Goal: Information Seeking & Learning: Learn about a topic

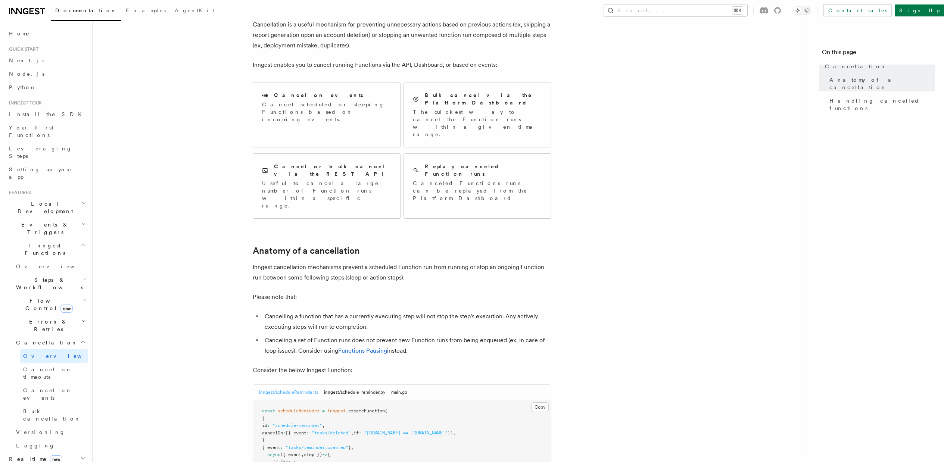
scroll to position [7, 0]
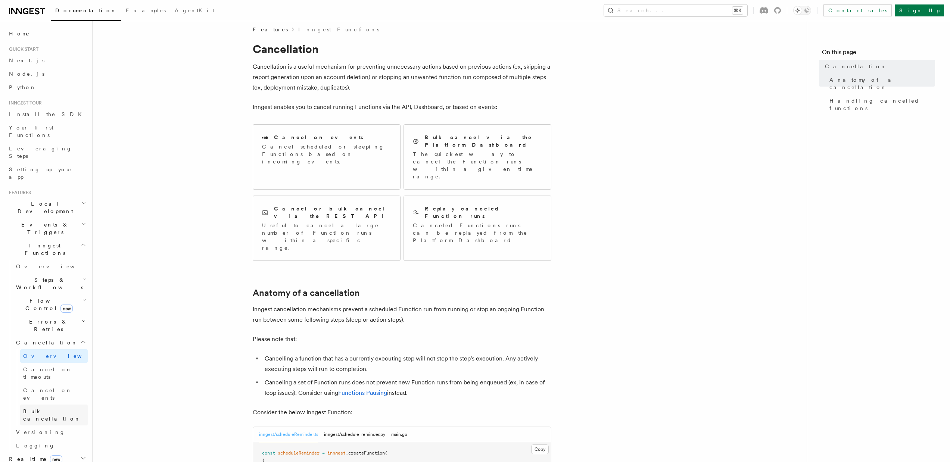
click at [32, 408] on span "Bulk cancellation" at bounding box center [51, 414] width 57 height 13
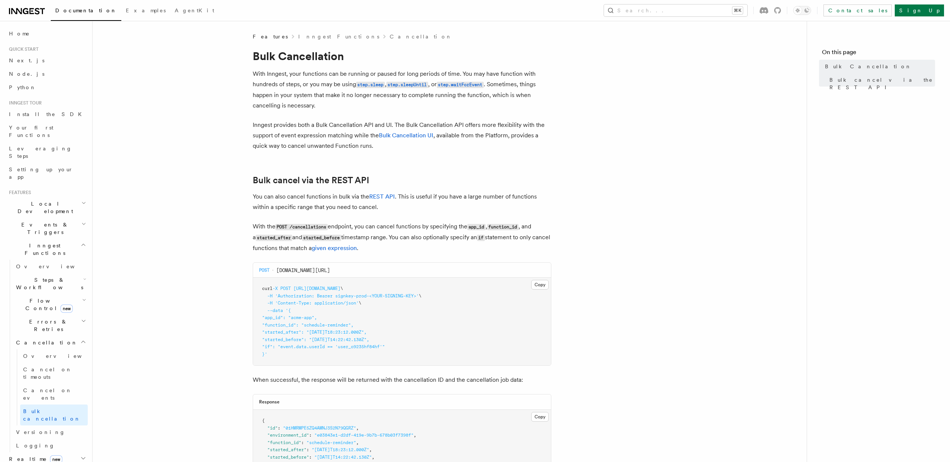
drag, startPoint x: 276, startPoint y: 271, endPoint x: 385, endPoint y: 270, distance: 108.7
click at [385, 270] on div "POST api.inngest.com/v1/cancellations" at bounding box center [402, 270] width 298 height 15
copy span "api.inngest.com/v1/cancellations"
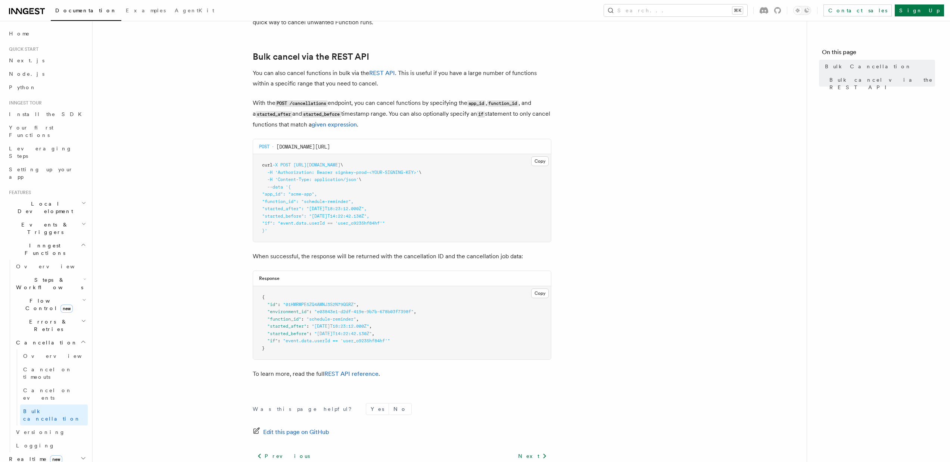
scroll to position [128, 0]
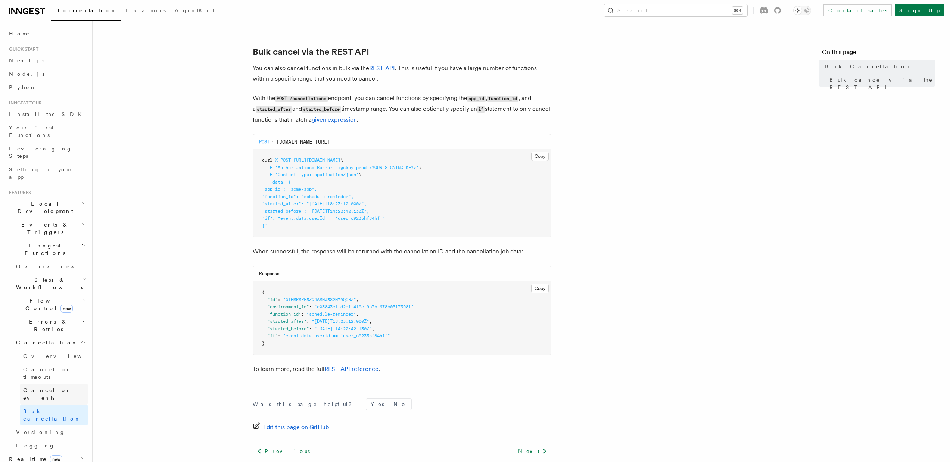
click at [58, 388] on span "Cancel on events" at bounding box center [47, 394] width 49 height 13
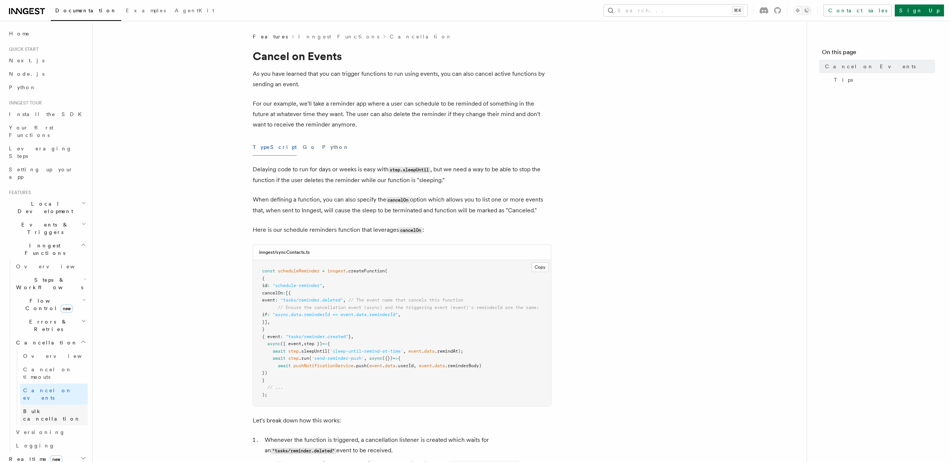
click at [41, 408] on span "Bulk cancellation" at bounding box center [51, 414] width 57 height 13
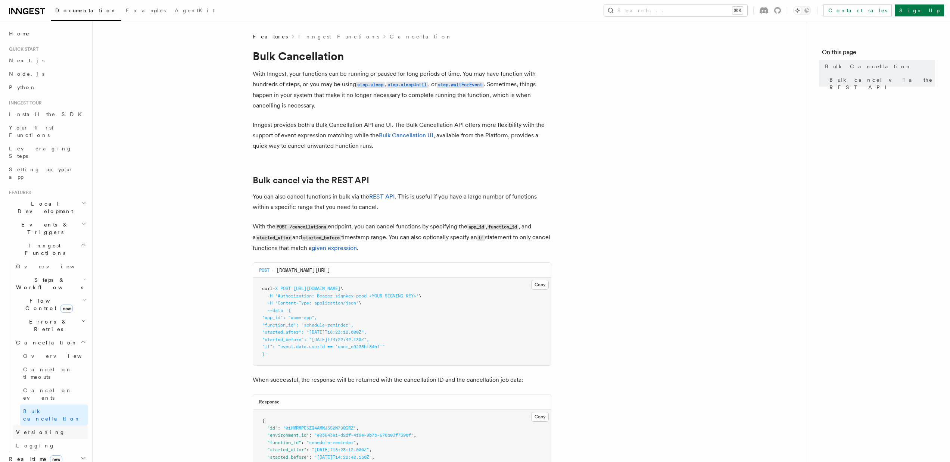
click at [39, 429] on span "Versioning" at bounding box center [40, 432] width 49 height 6
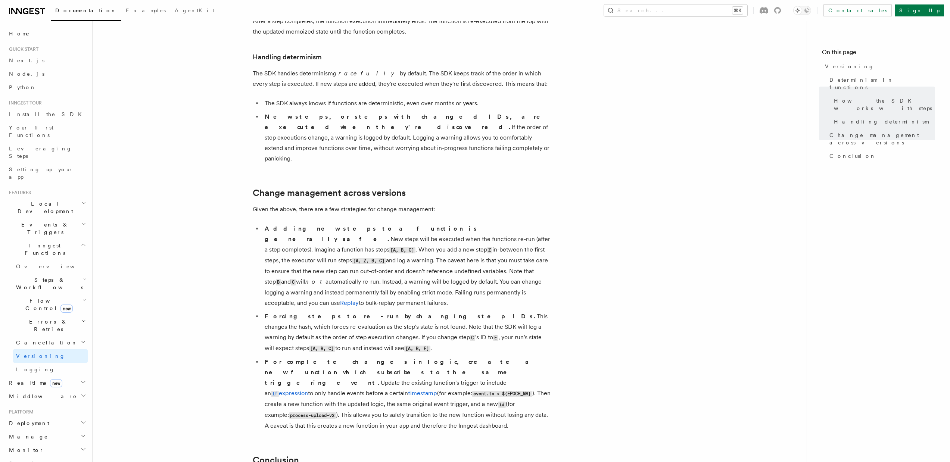
scroll to position [469, 0]
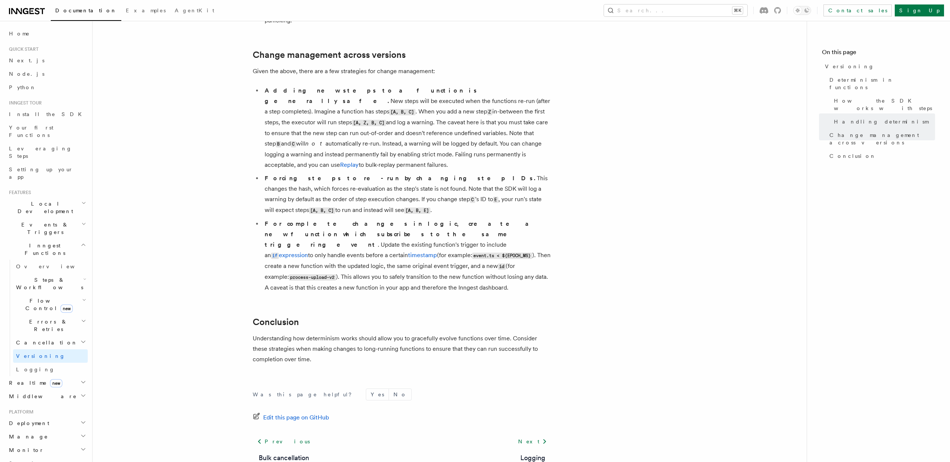
click at [34, 336] on h2 "Cancellation" at bounding box center [50, 342] width 75 height 13
click at [30, 297] on span "Flow Control new" at bounding box center [47, 304] width 69 height 15
click at [40, 319] on span "Overview" at bounding box center [61, 322] width 77 height 6
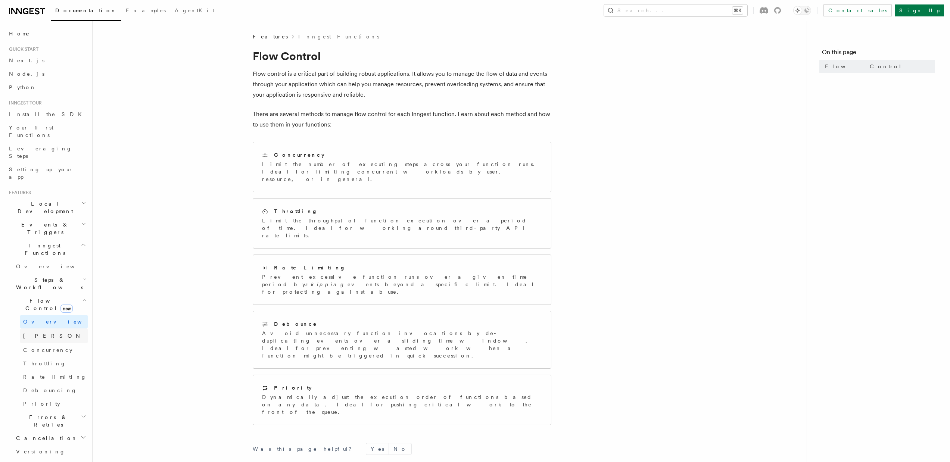
click at [36, 329] on link "Singleton new" at bounding box center [54, 336] width 68 height 15
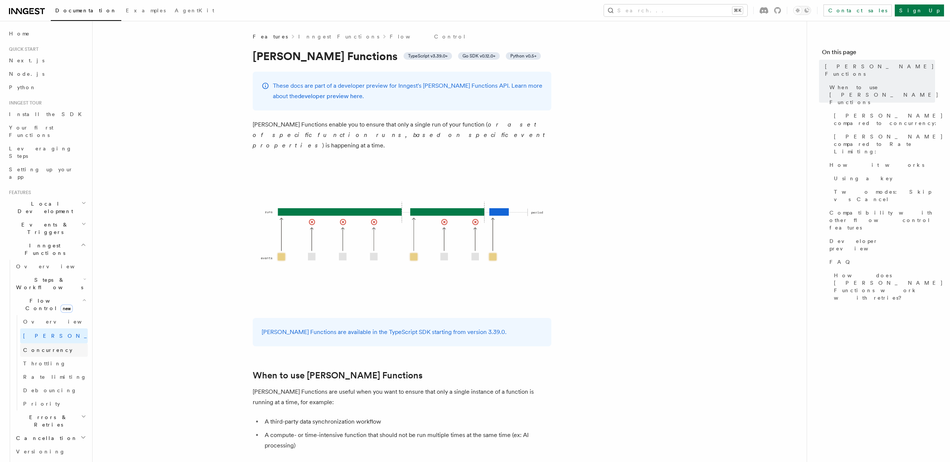
click at [47, 347] on span "Concurrency" at bounding box center [47, 350] width 49 height 6
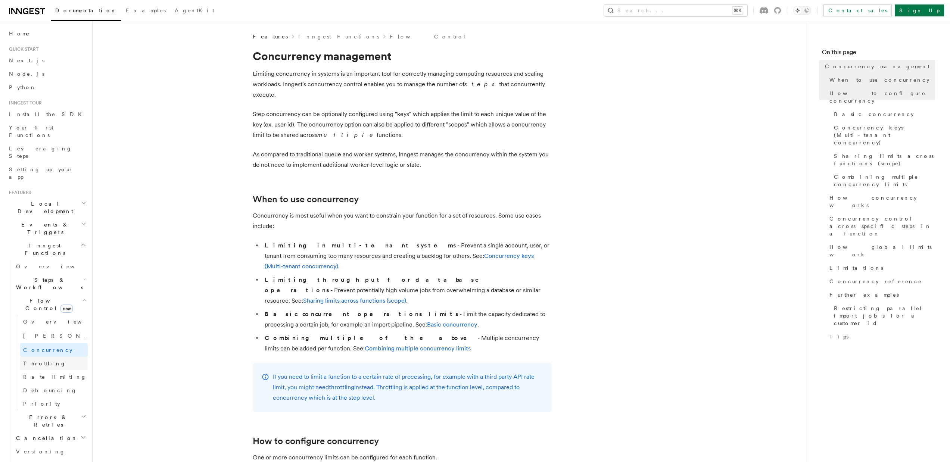
click at [39, 357] on link "Throttling" at bounding box center [54, 363] width 68 height 13
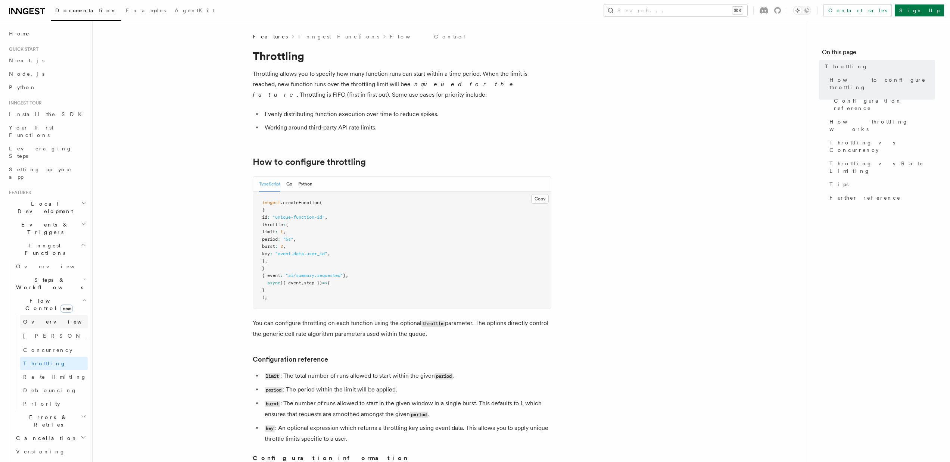
click at [36, 319] on span "Overview" at bounding box center [61, 322] width 77 height 6
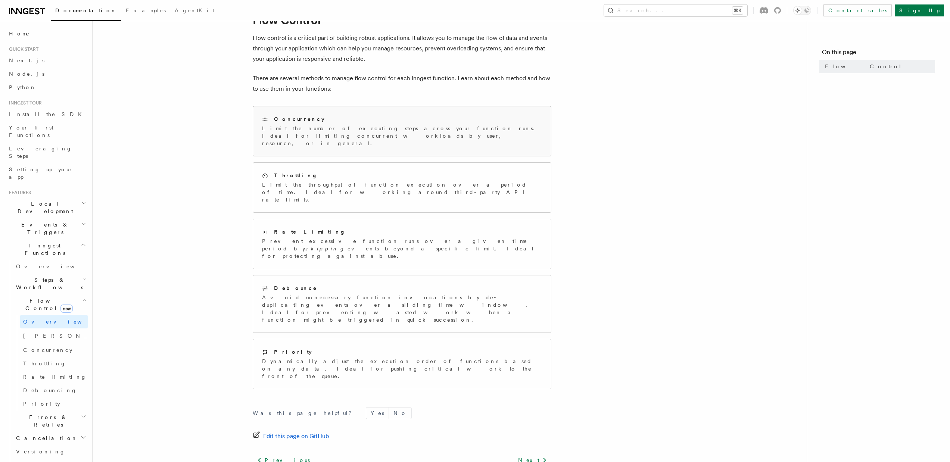
scroll to position [31, 0]
click at [282, 122] on h2 "Concurrency" at bounding box center [299, 123] width 50 height 7
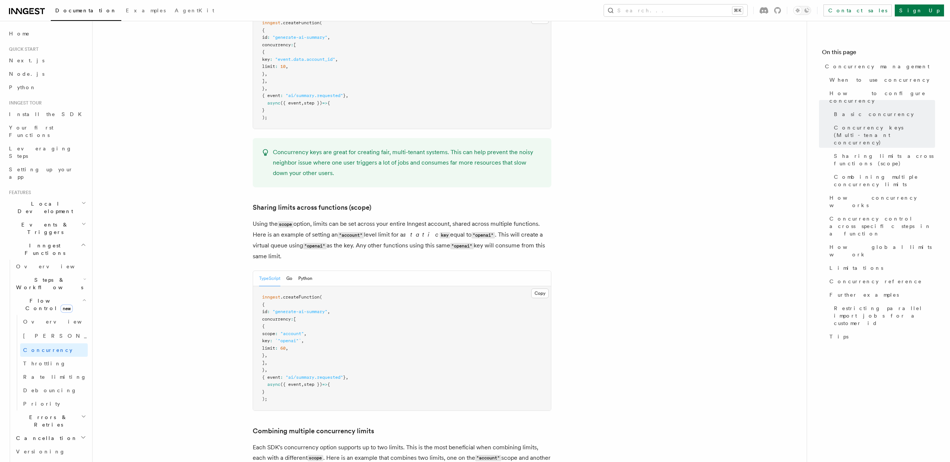
scroll to position [849, 0]
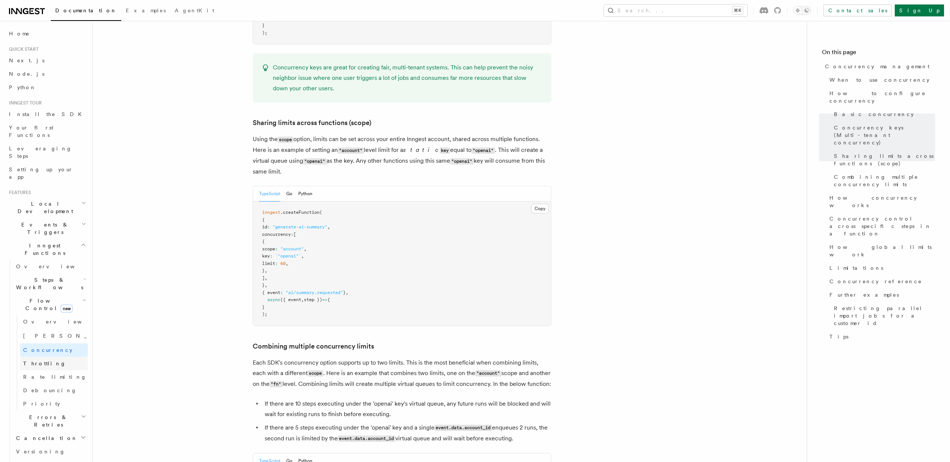
click at [39, 361] on span "Throttling" at bounding box center [44, 364] width 43 height 6
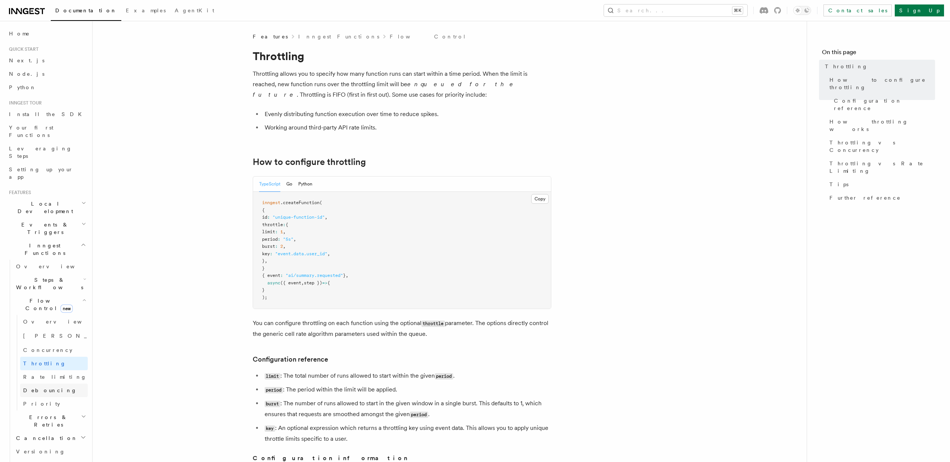
click at [45, 388] on span "Debouncing" at bounding box center [50, 391] width 54 height 6
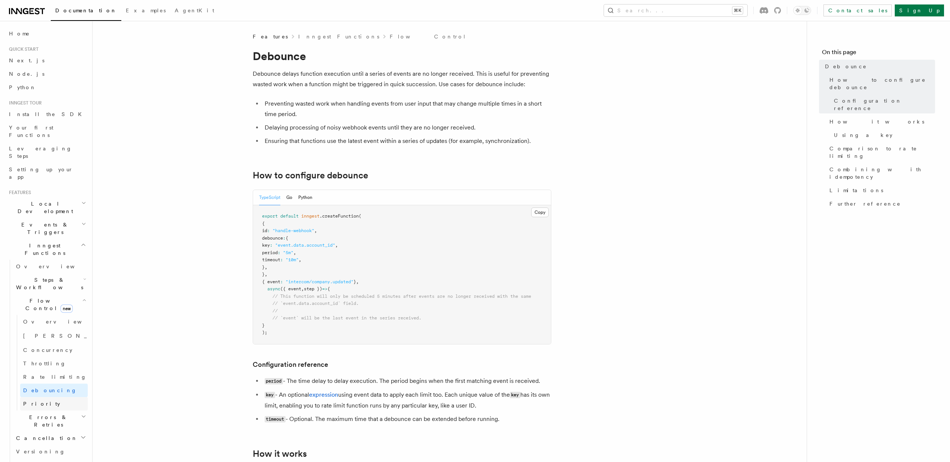
click at [40, 397] on link "Priority" at bounding box center [54, 403] width 68 height 13
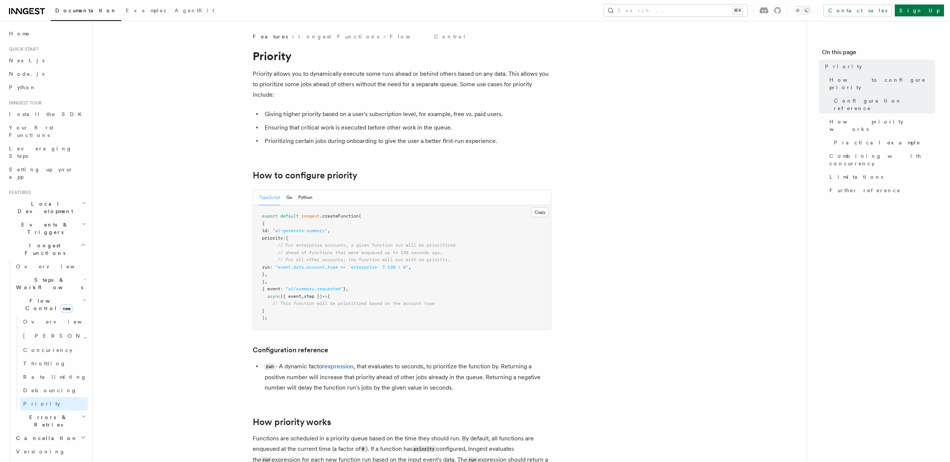
click at [53, 411] on h2 "Errors & Retries" at bounding box center [50, 421] width 75 height 21
click at [41, 435] on span "Overview" at bounding box center [61, 438] width 77 height 6
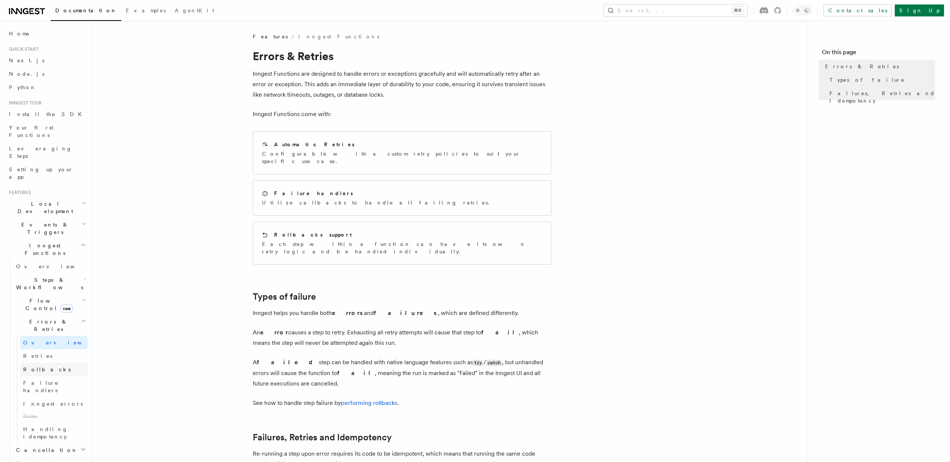
click at [34, 363] on link "Rollbacks" at bounding box center [54, 369] width 68 height 13
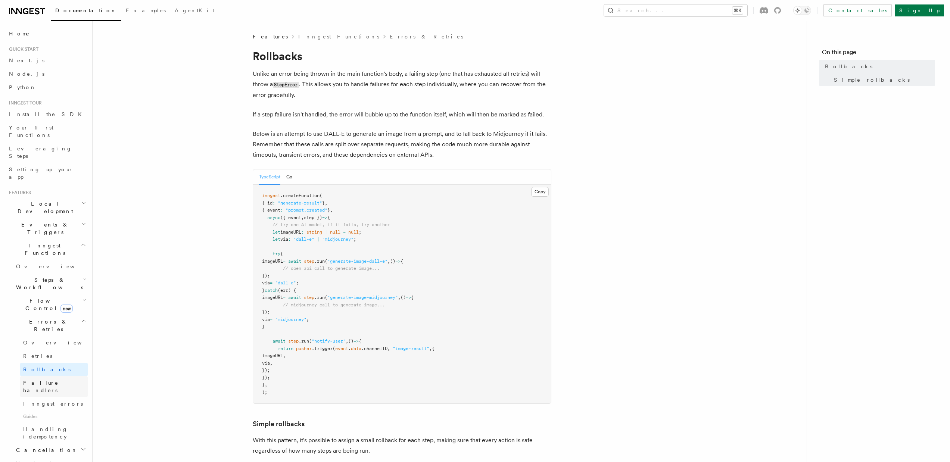
click at [41, 380] on span "Failure handlers" at bounding box center [40, 386] width 35 height 13
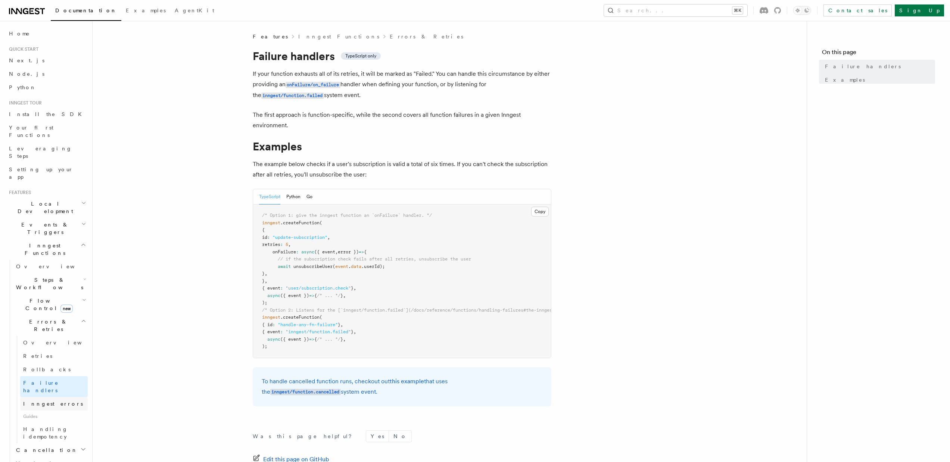
click at [44, 401] on span "Inngest errors" at bounding box center [53, 404] width 60 height 6
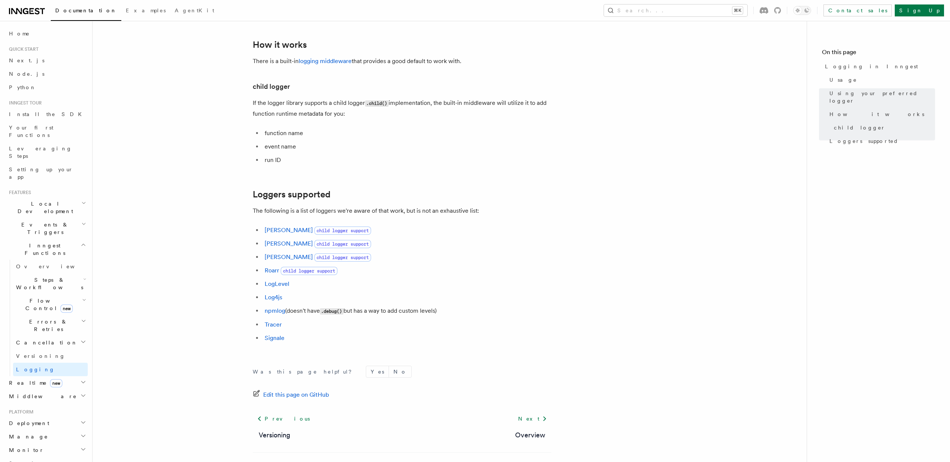
scroll to position [928, 0]
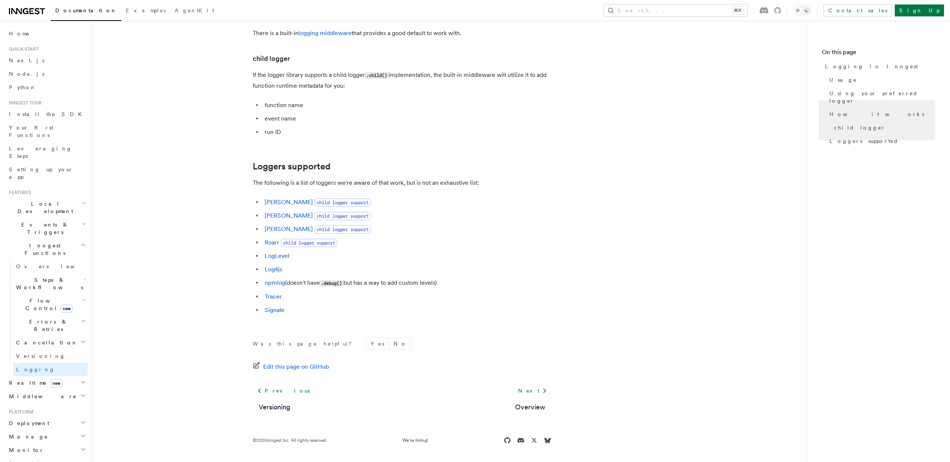
click at [30, 430] on h2 "Manage" at bounding box center [47, 436] width 82 height 13
click at [34, 264] on span "Overview" at bounding box center [54, 267] width 77 height 6
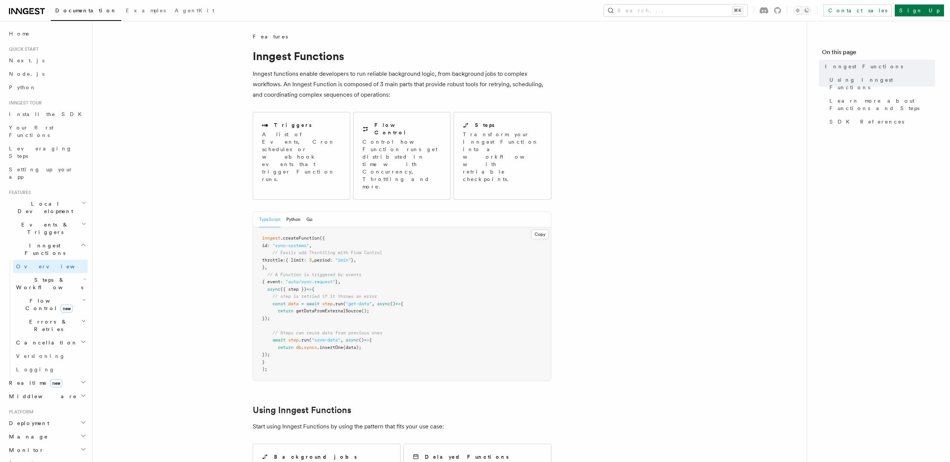
click at [41, 276] on span "Steps & Workflows" at bounding box center [48, 283] width 70 height 15
click at [43, 298] on span "Overview" at bounding box center [61, 301] width 77 height 6
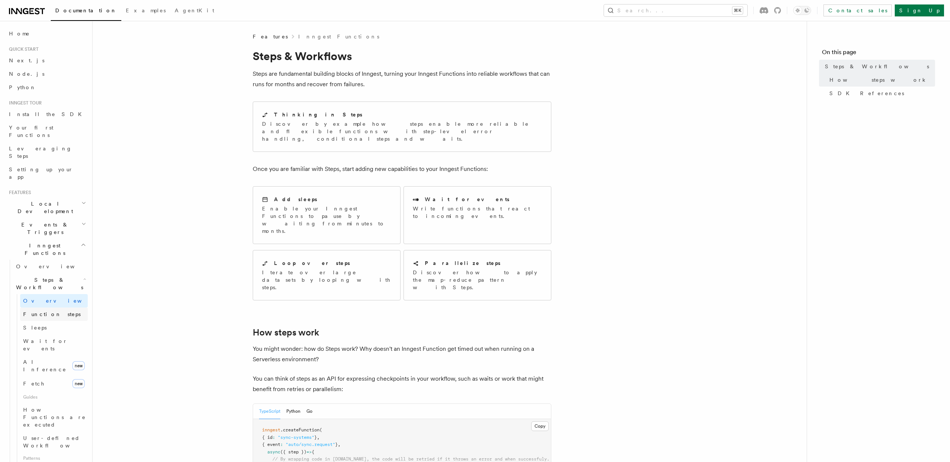
click at [44, 311] on span "Function steps" at bounding box center [51, 314] width 57 height 7
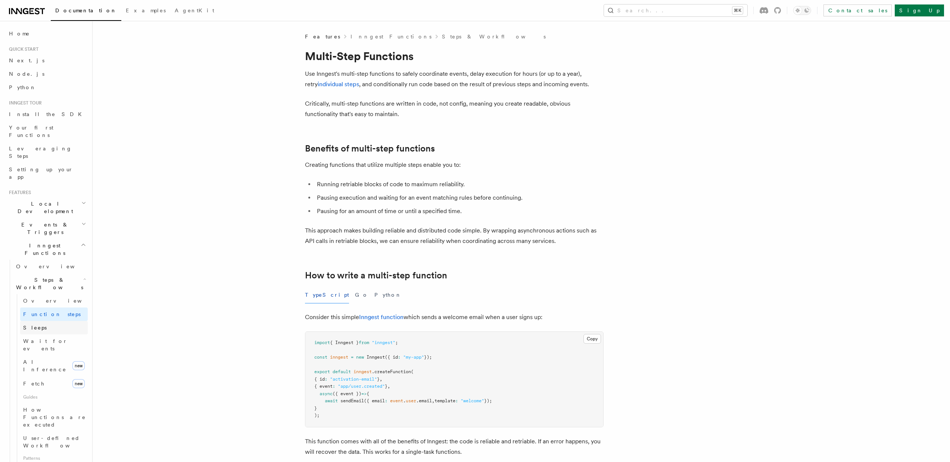
click at [25, 325] on span "Sleeps" at bounding box center [35, 328] width 24 height 6
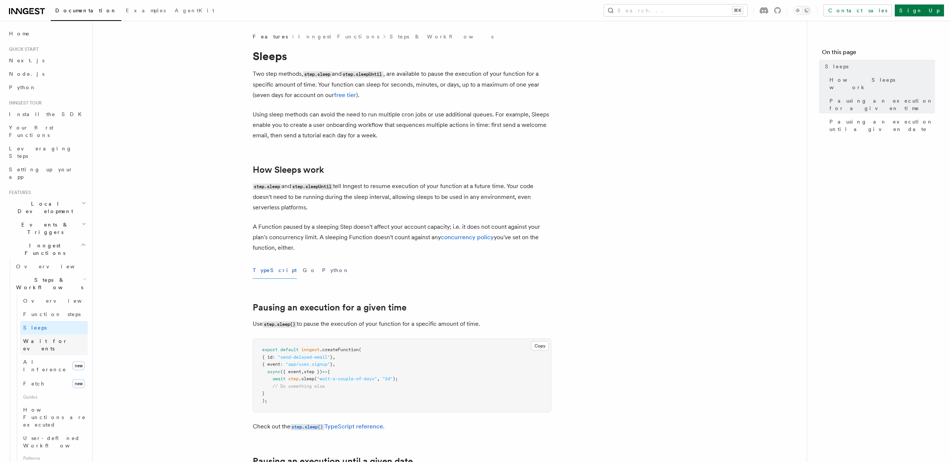
click at [45, 338] on span "Wait for events" at bounding box center [45, 344] width 44 height 13
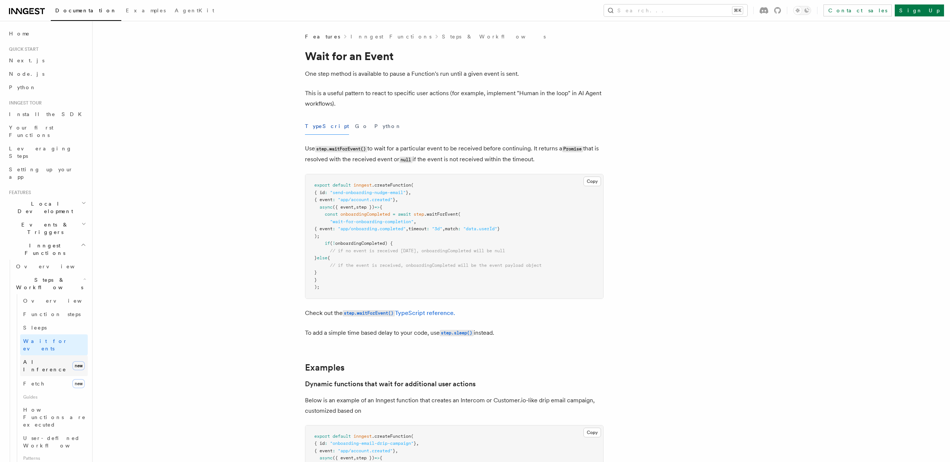
click at [39, 359] on span "AI Inference" at bounding box center [44, 365] width 43 height 13
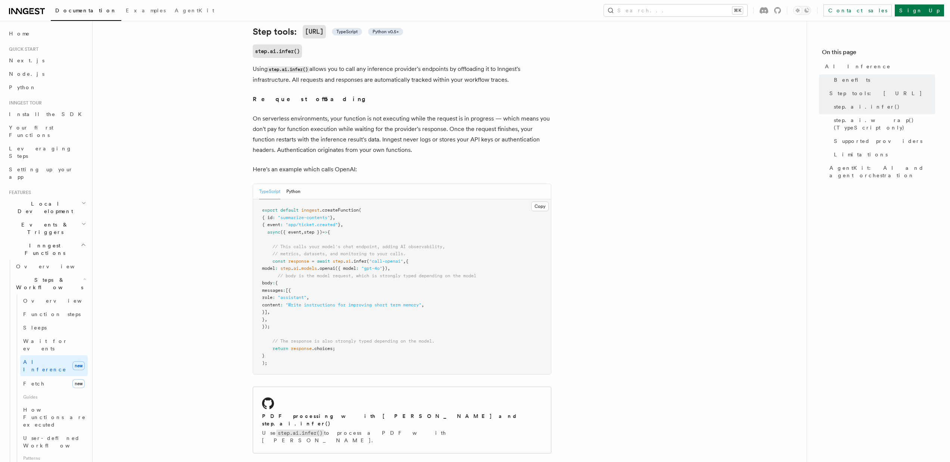
scroll to position [414, 0]
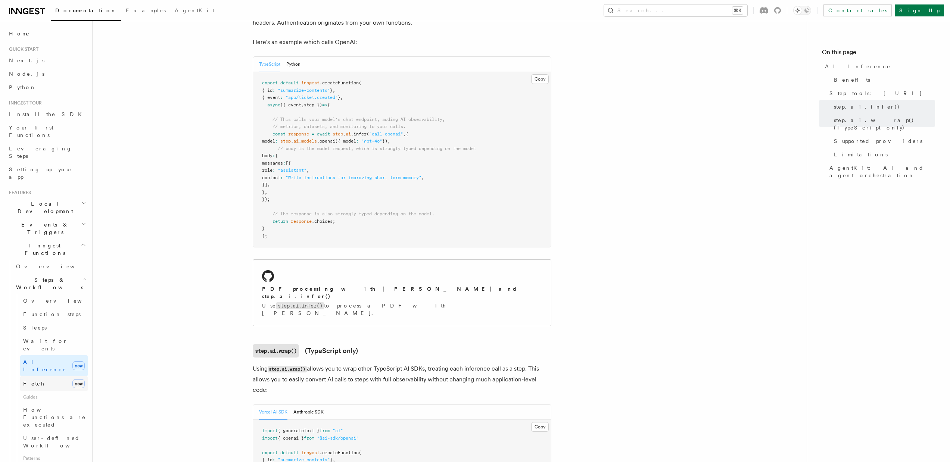
click at [46, 376] on link "Fetch new" at bounding box center [54, 383] width 68 height 15
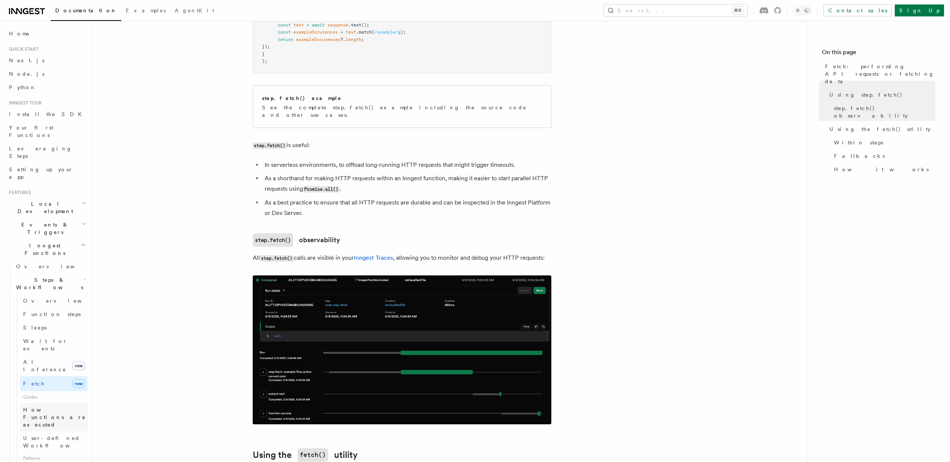
scroll to position [428, 0]
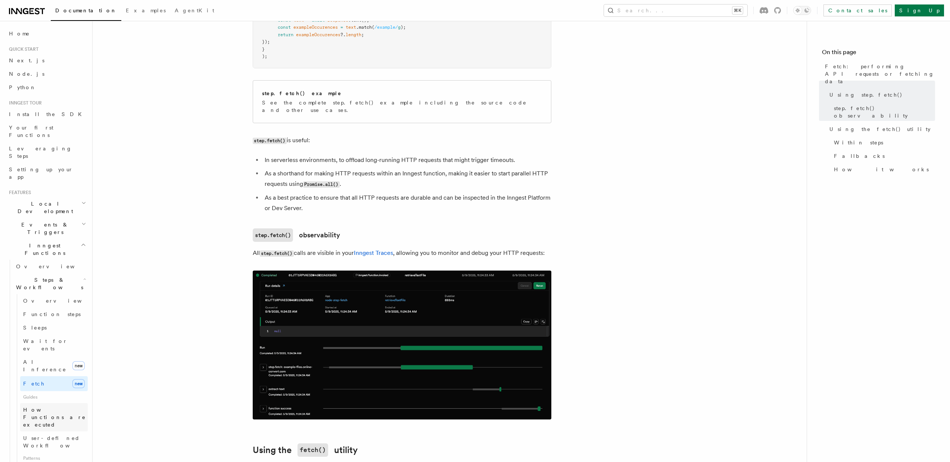
click at [55, 406] on span "How Functions are executed" at bounding box center [55, 417] width 65 height 22
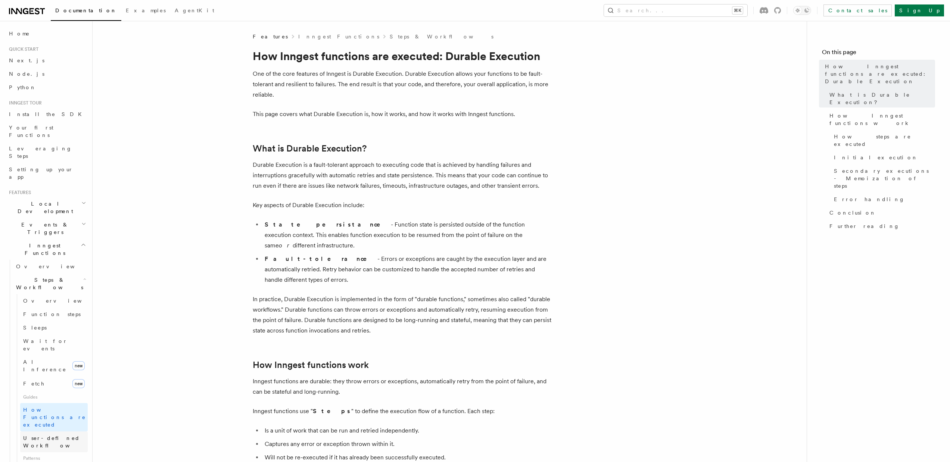
click at [58, 435] on span "User-defined Workflows" at bounding box center [56, 441] width 67 height 13
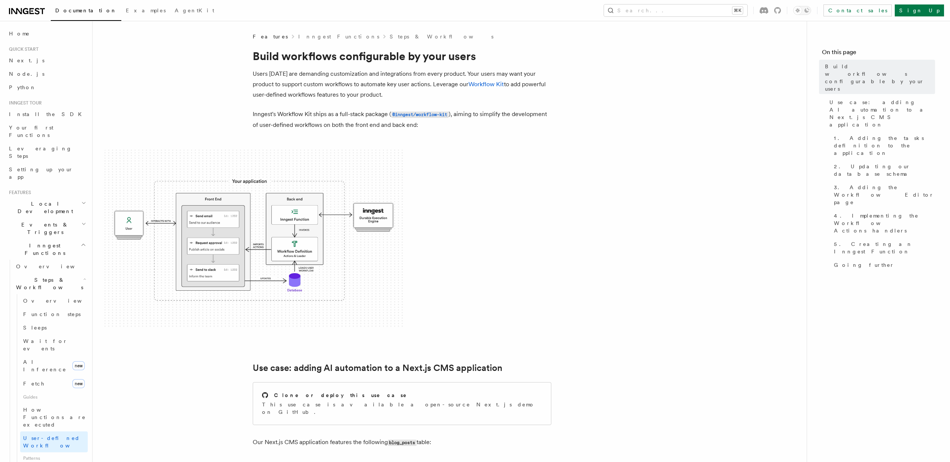
click at [36, 462] on link "Parallel steps" at bounding box center [54, 470] width 68 height 13
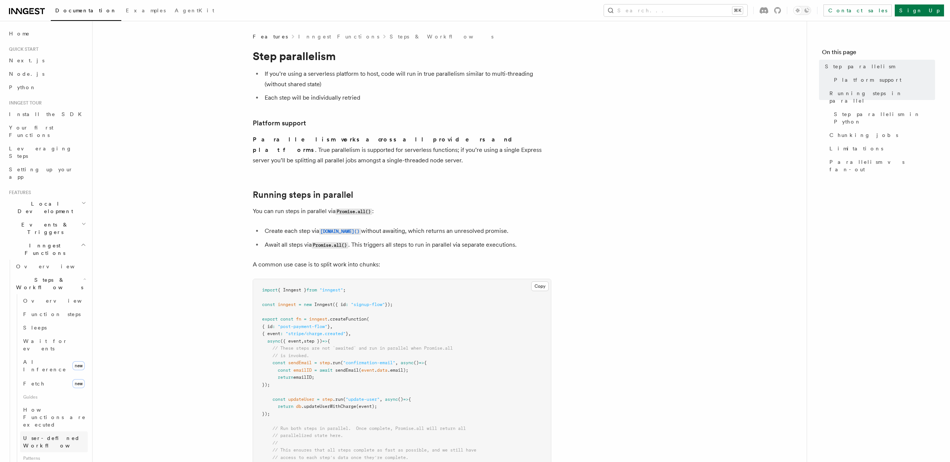
click at [42, 435] on span "User-defined Workflows" at bounding box center [56, 441] width 67 height 13
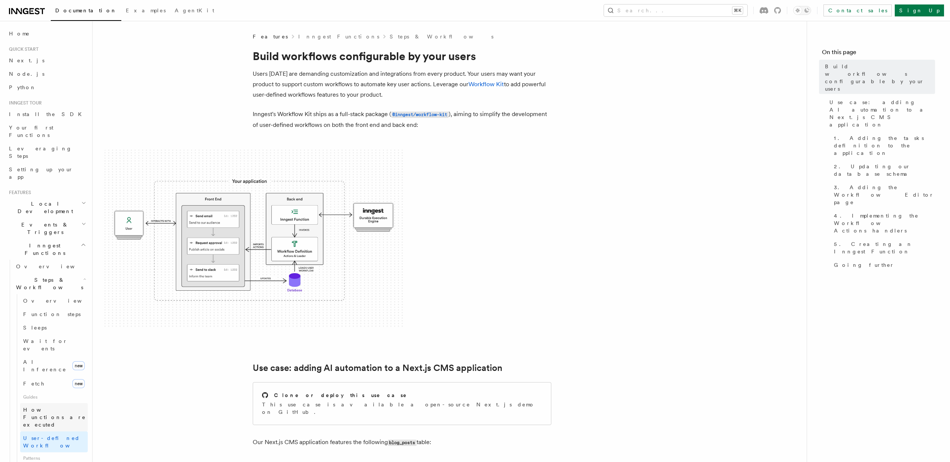
click at [37, 407] on span "How Functions are executed" at bounding box center [54, 417] width 63 height 21
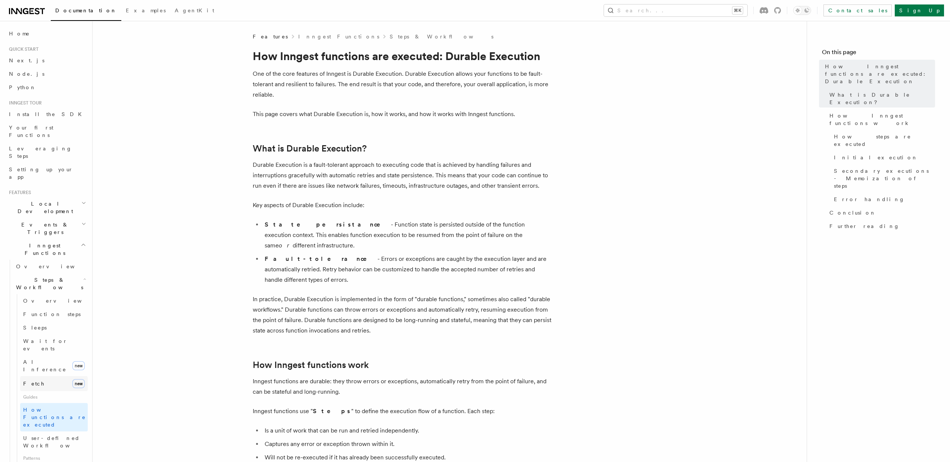
click at [37, 376] on link "Fetch new" at bounding box center [54, 383] width 68 height 15
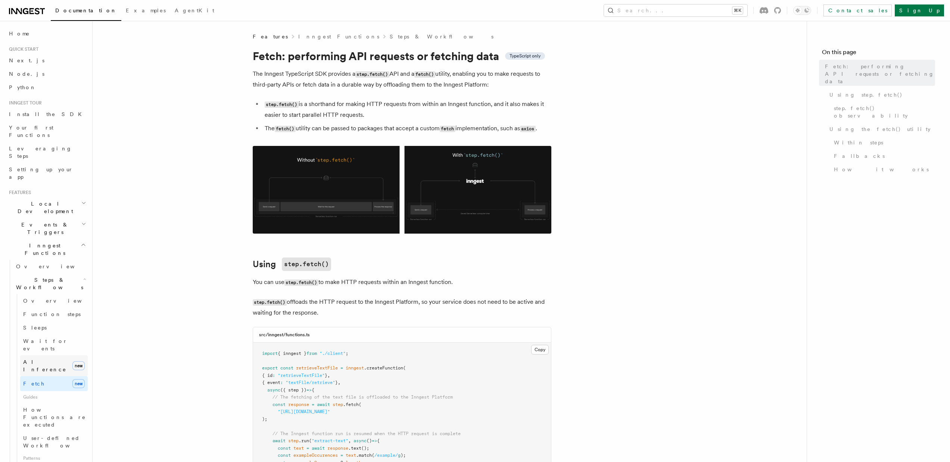
click at [38, 359] on span "AI Inference" at bounding box center [44, 365] width 43 height 13
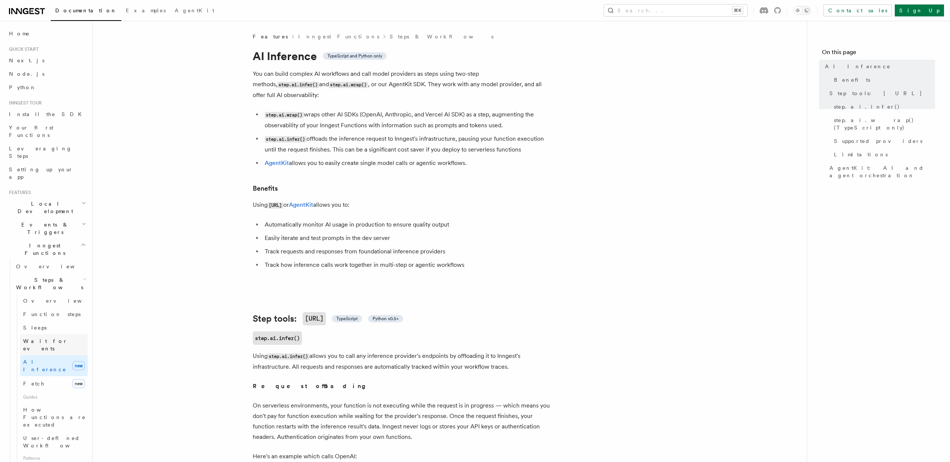
click at [39, 338] on span "Wait for events" at bounding box center [45, 344] width 44 height 13
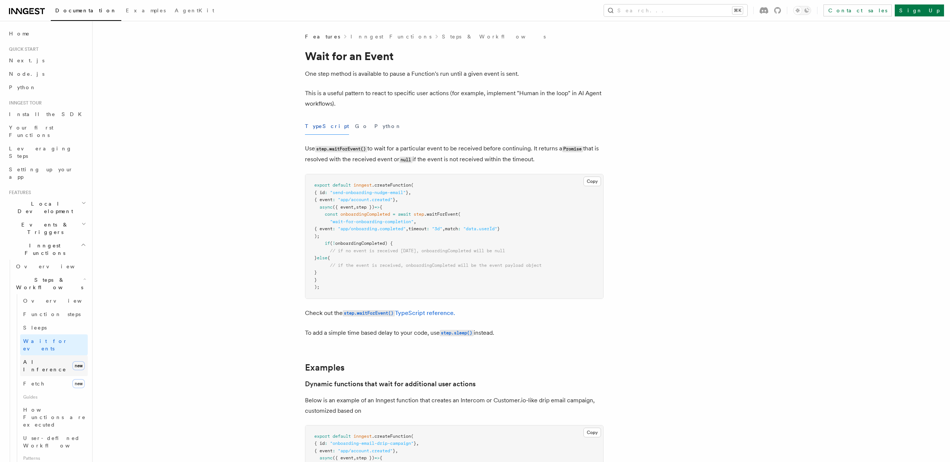
click at [39, 359] on span "AI Inference" at bounding box center [44, 365] width 43 height 13
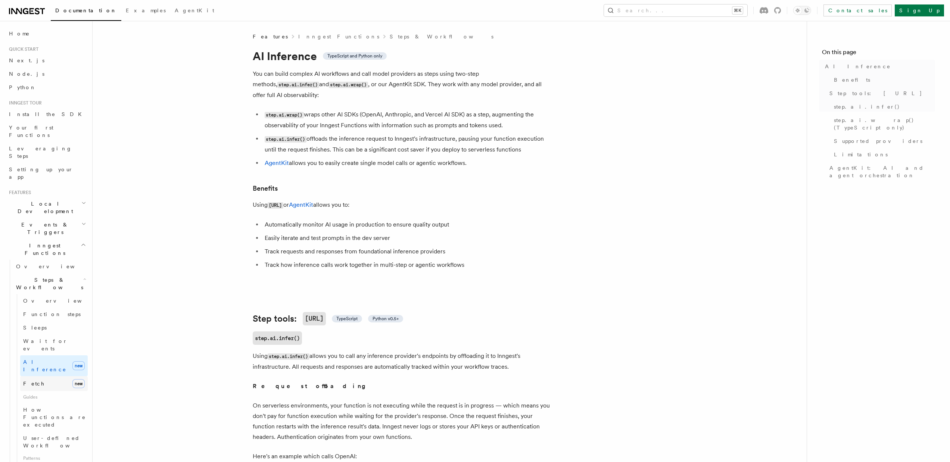
click at [41, 376] on link "Fetch new" at bounding box center [54, 383] width 68 height 15
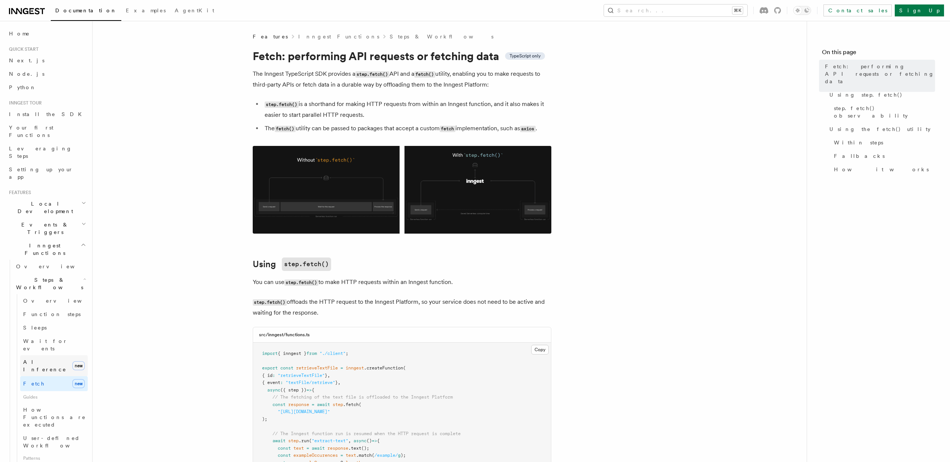
click at [41, 355] on link "AI Inference new" at bounding box center [54, 365] width 68 height 21
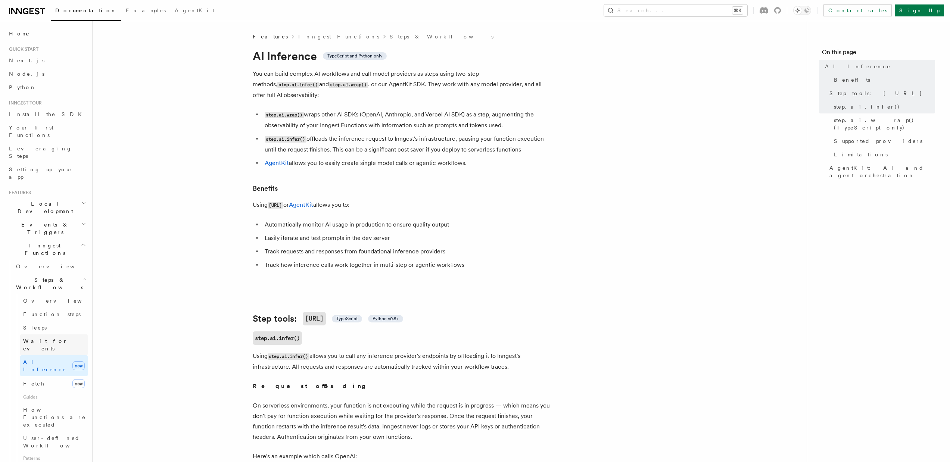
click at [41, 335] on link "Wait for events" at bounding box center [54, 345] width 68 height 21
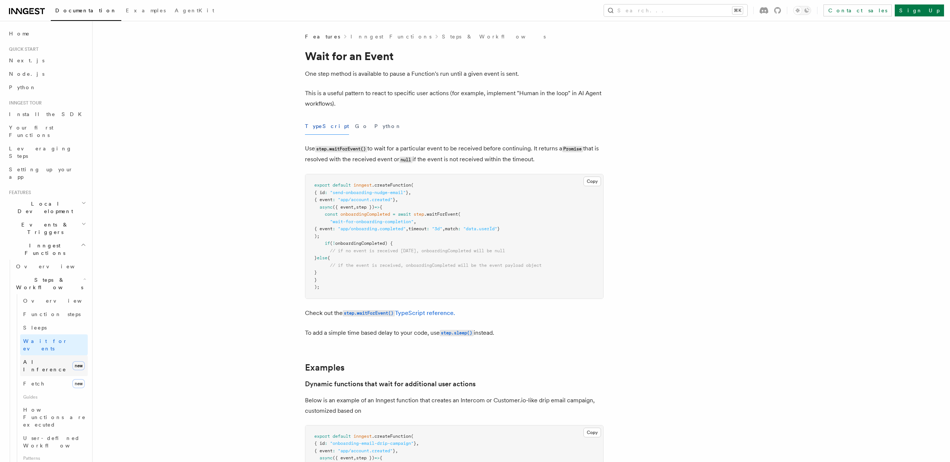
click at [43, 359] on span "AI Inference" at bounding box center [44, 365] width 43 height 13
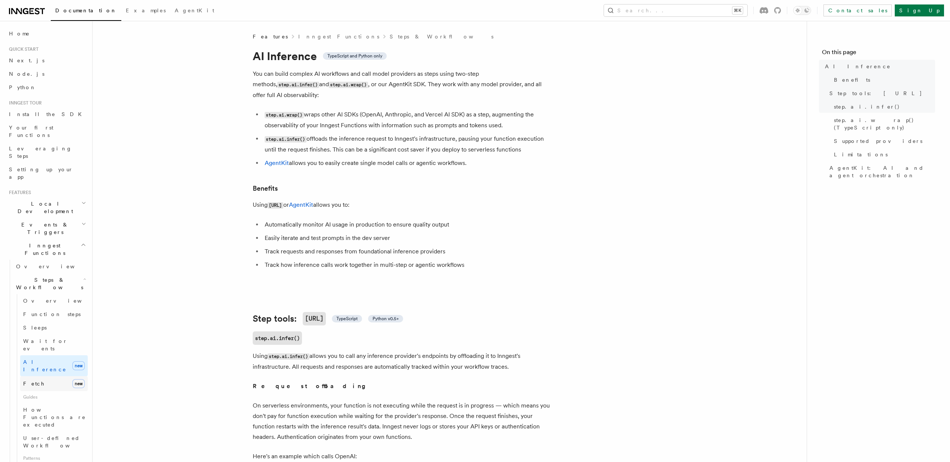
click at [45, 376] on link "Fetch new" at bounding box center [54, 383] width 68 height 15
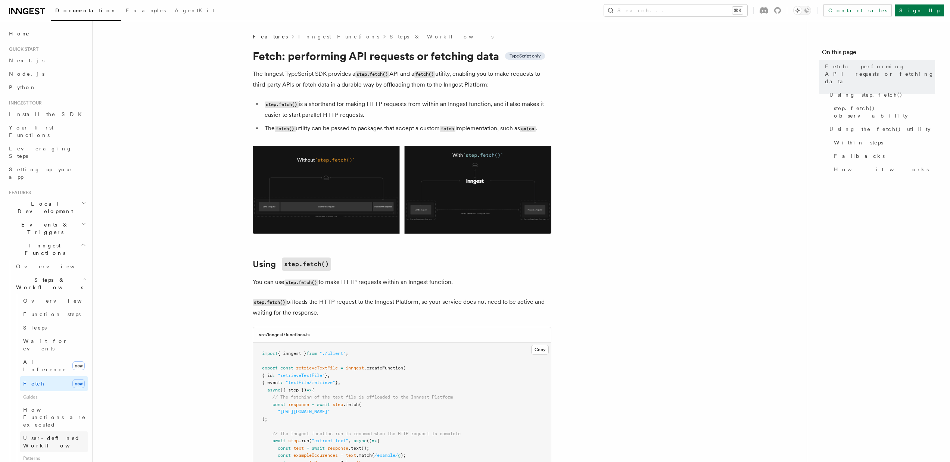
click at [26, 432] on link "User-defined Workflows" at bounding box center [54, 442] width 68 height 21
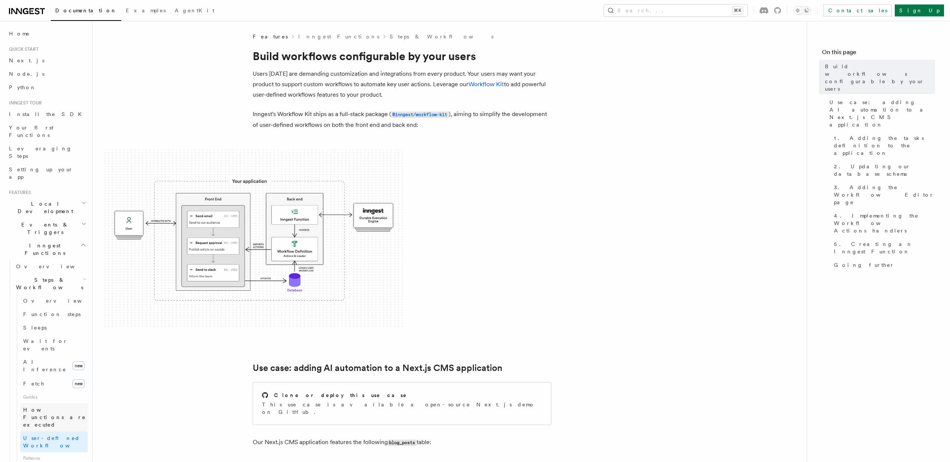
click at [24, 407] on span "How Functions are executed" at bounding box center [54, 417] width 63 height 21
